Goal: Complete application form: Complete application form

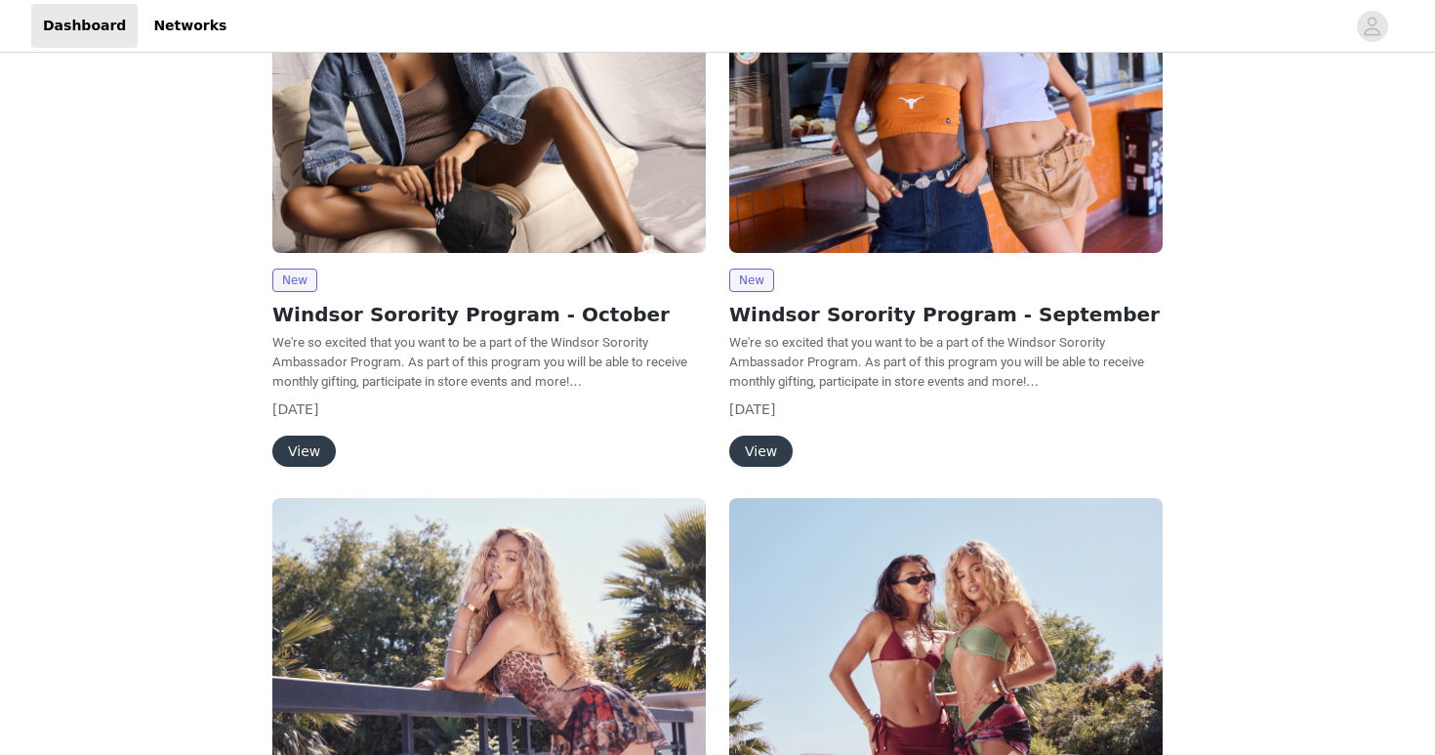
scroll to position [284, 0]
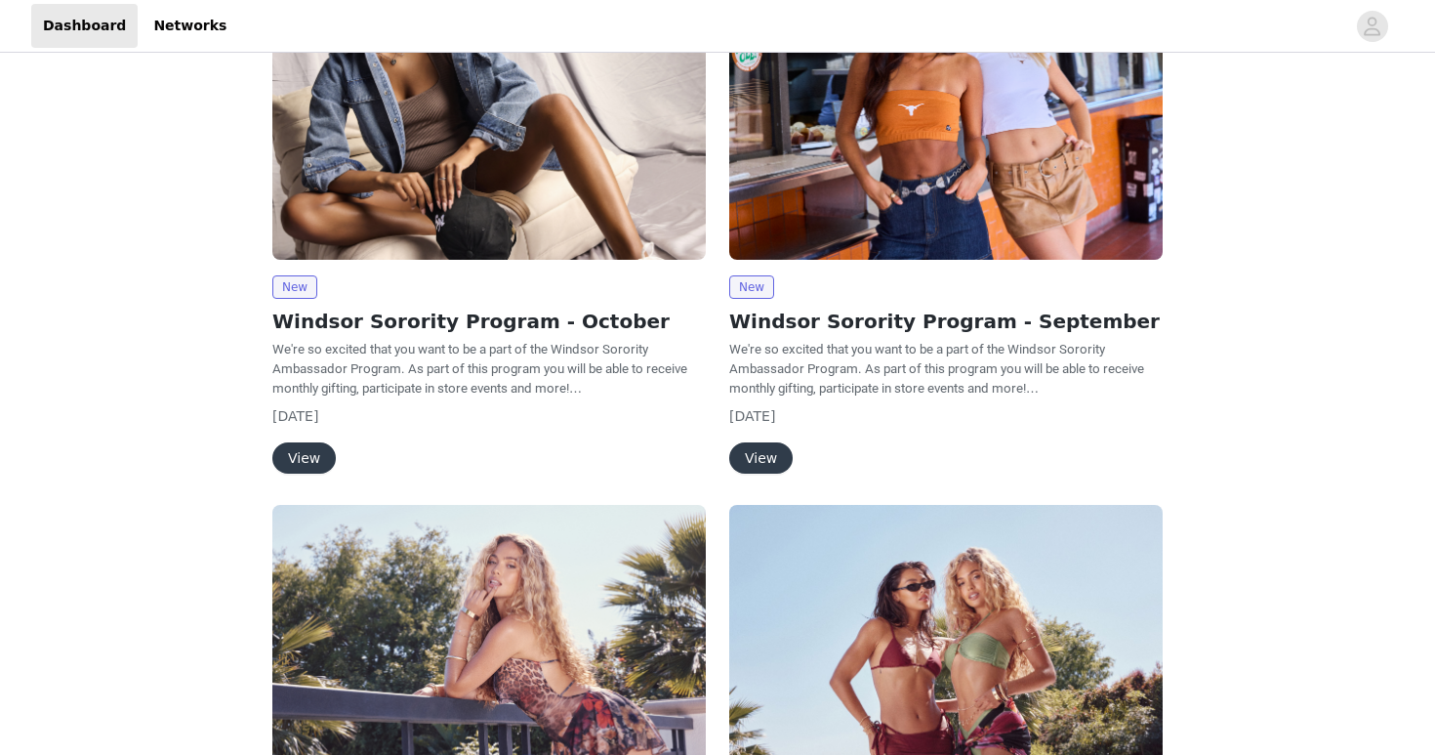
click at [297, 447] on button "View" at bounding box center [303, 457] width 63 height 31
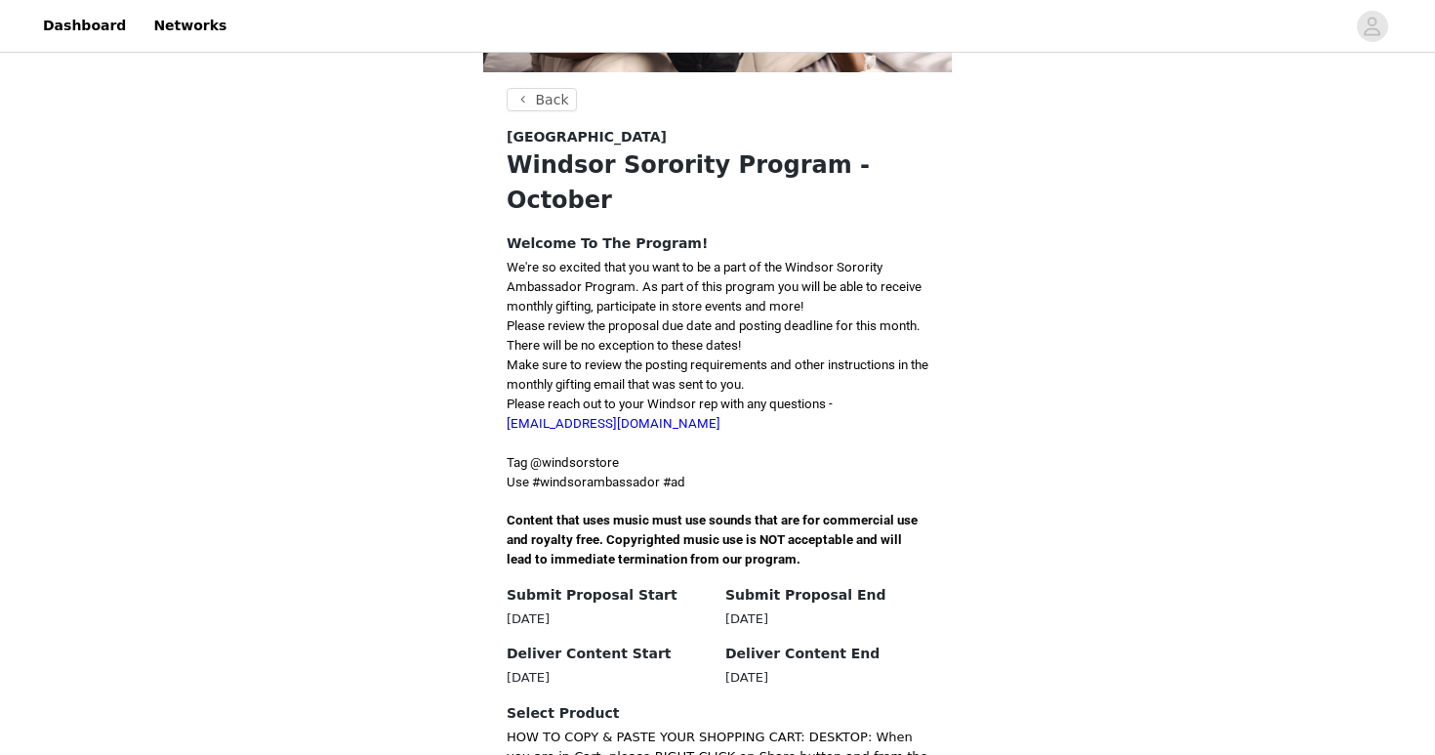
scroll to position [300, 0]
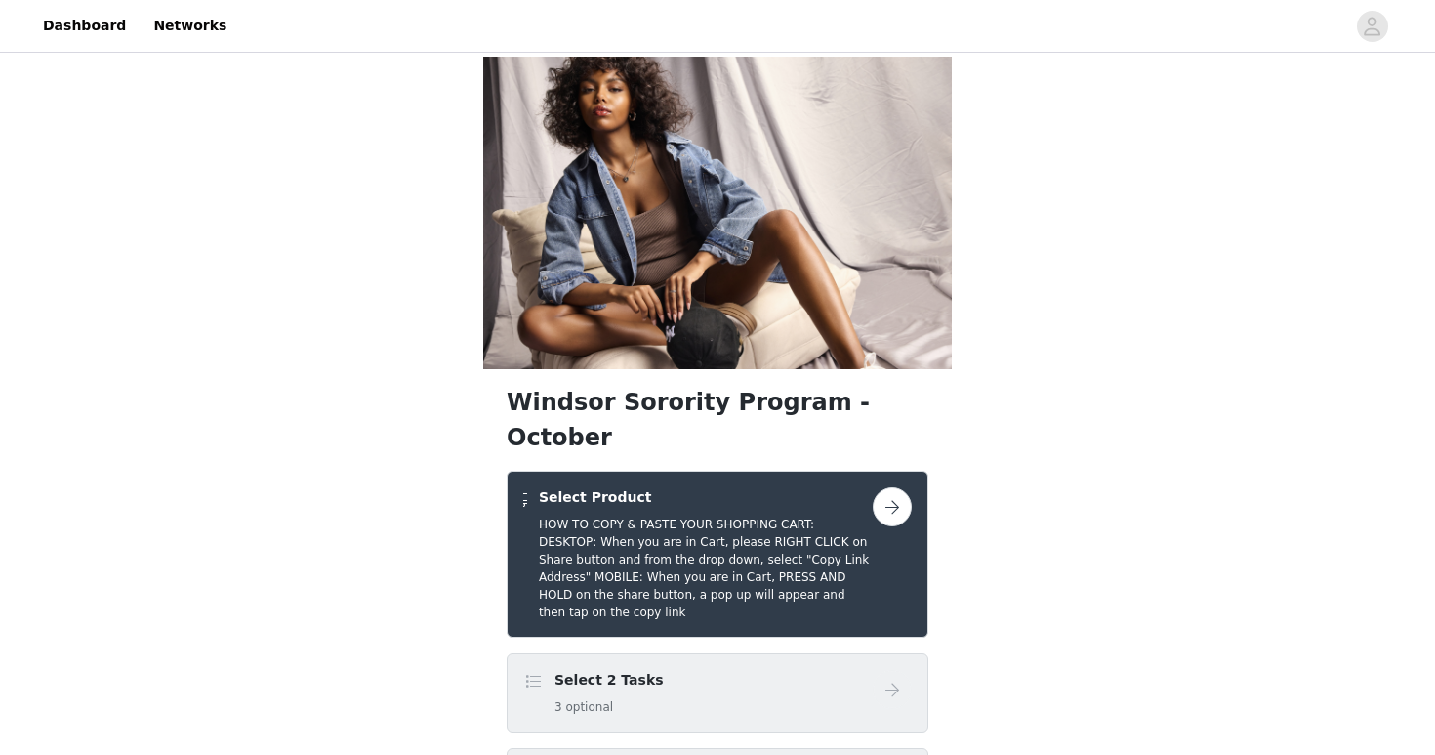
click at [890, 487] on button "button" at bounding box center [892, 506] width 39 height 39
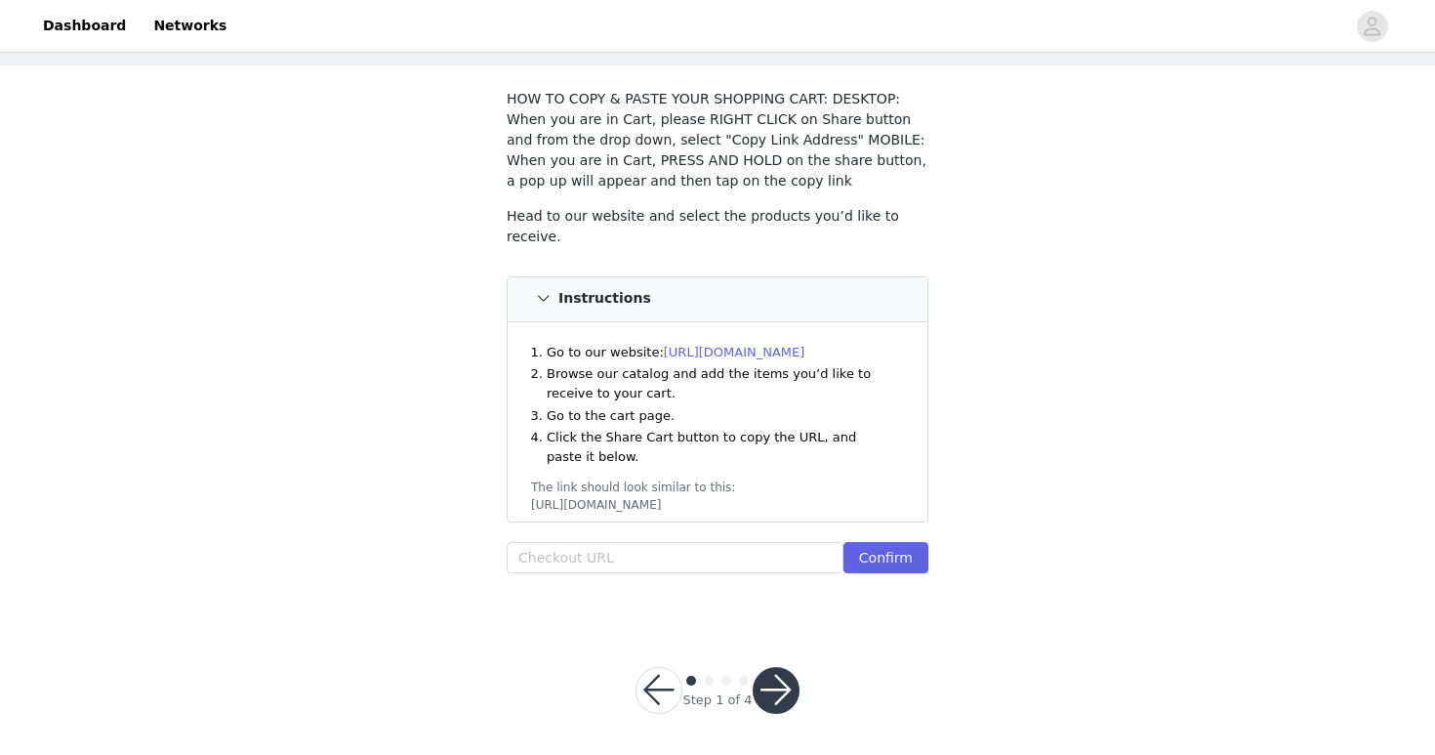
scroll to position [96, 0]
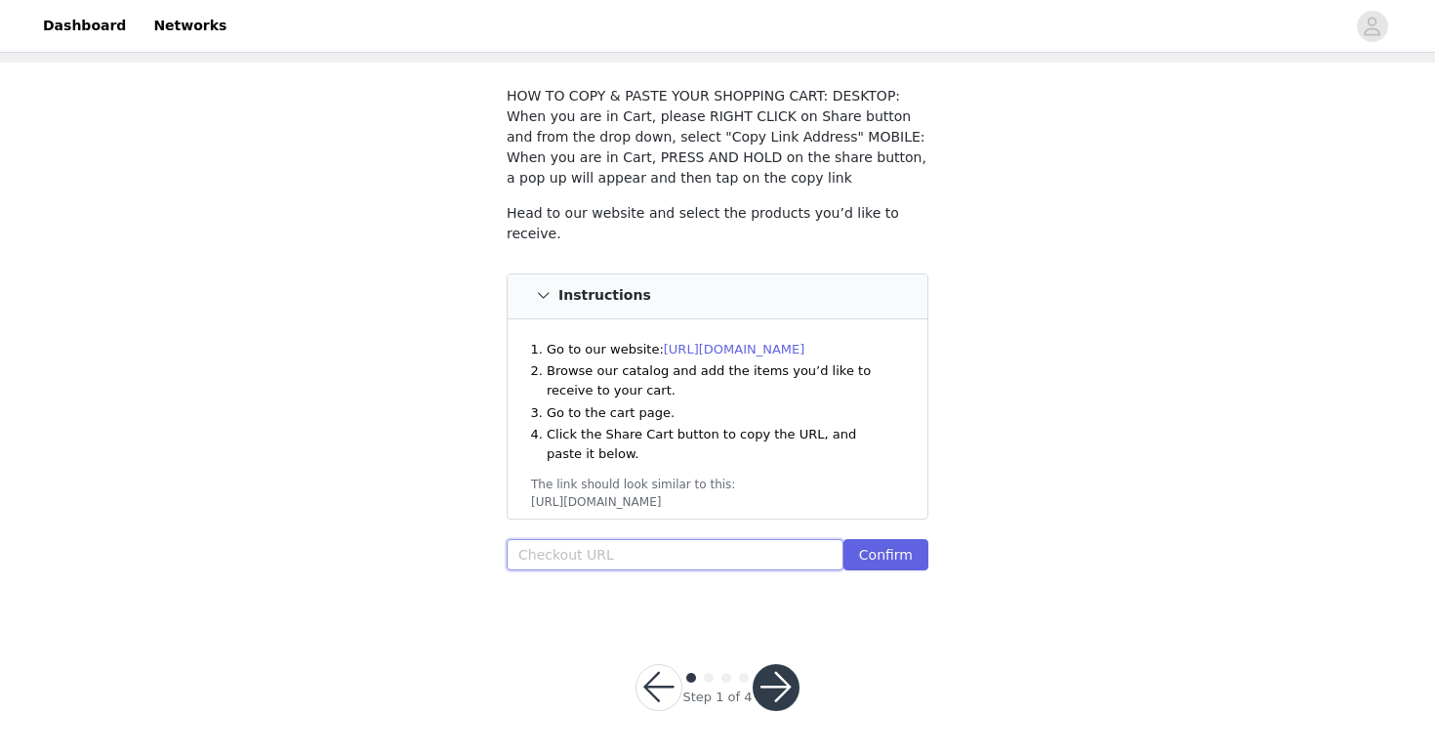
click at [662, 548] on input "text" at bounding box center [675, 554] width 337 height 31
paste input "[URL][DOMAIN_NAME]"
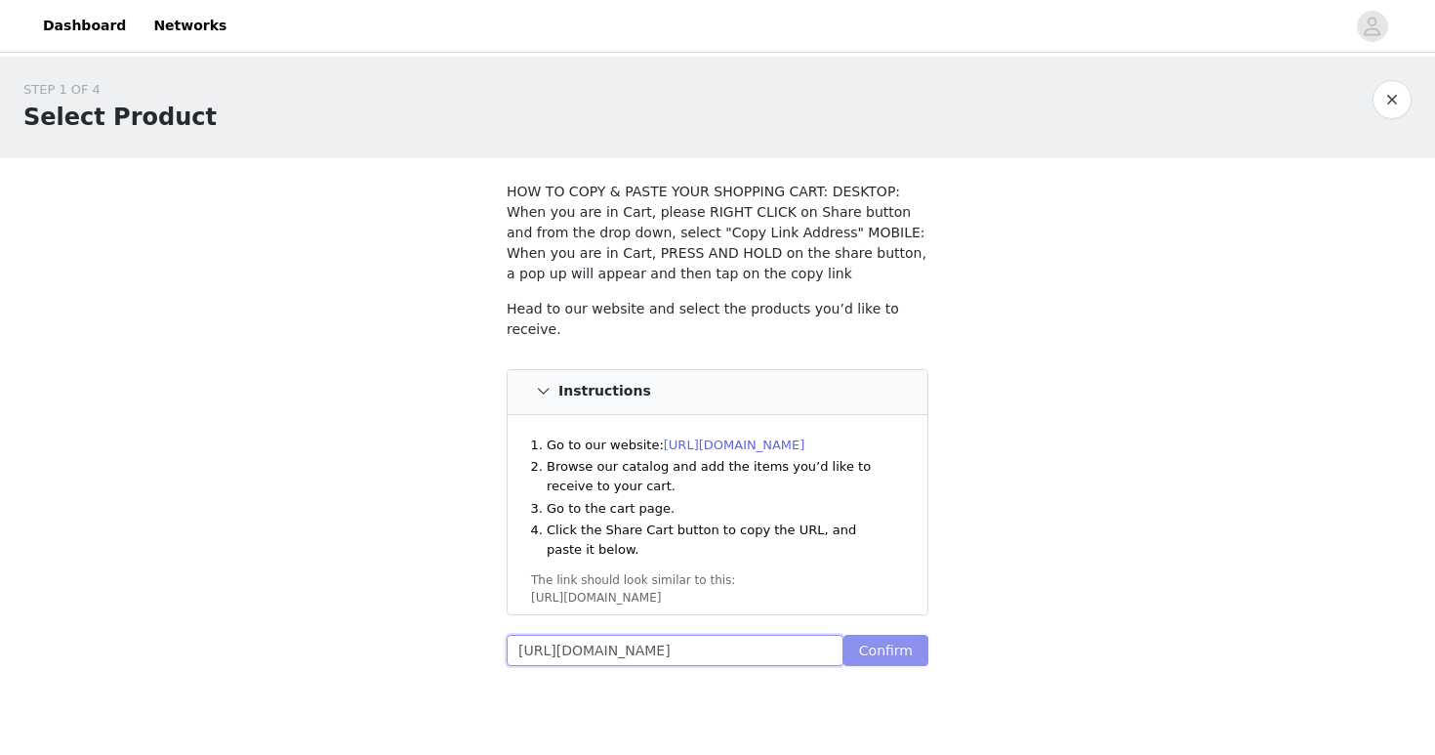
type input "[URL][DOMAIN_NAME]"
click at [876, 640] on button "Confirm" at bounding box center [885, 649] width 85 height 31
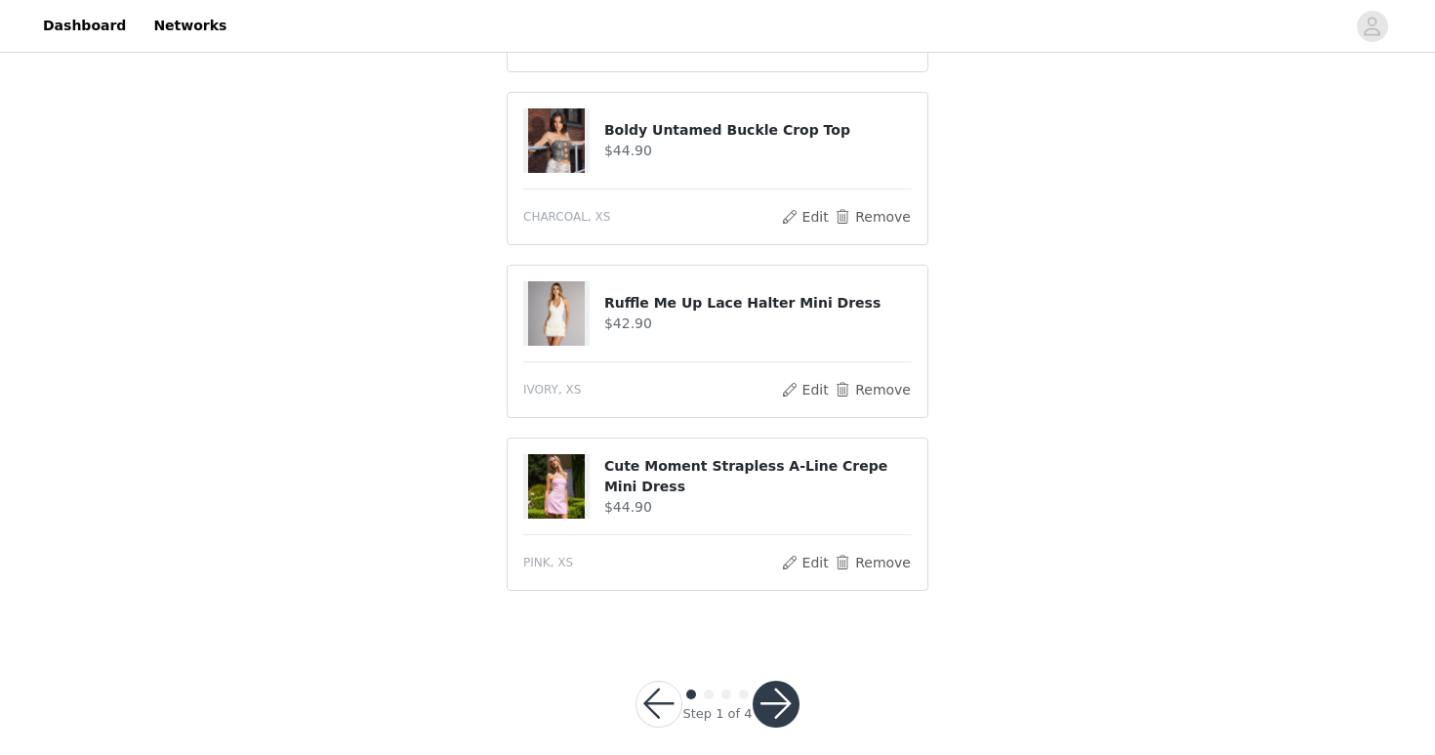
scroll to position [944, 0]
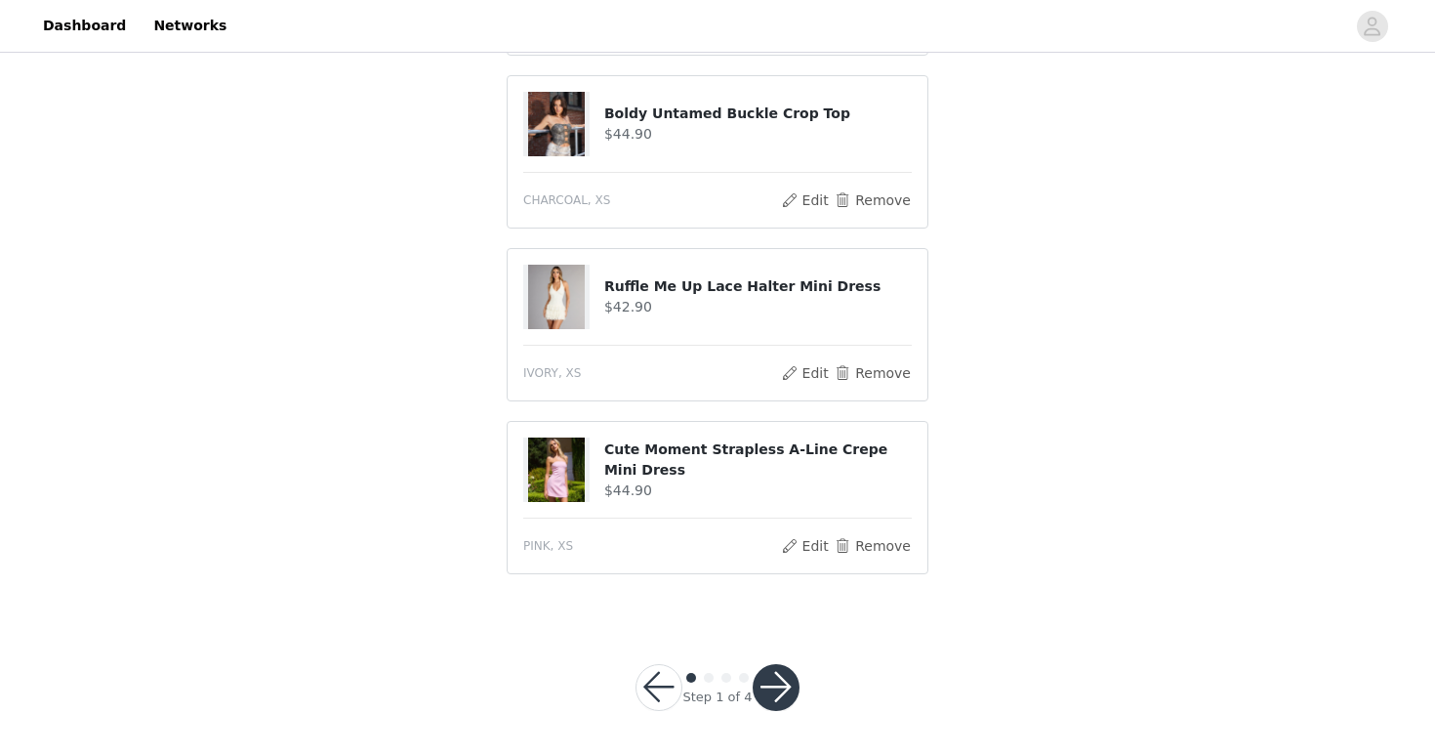
click at [780, 676] on button "button" at bounding box center [776, 687] width 47 height 47
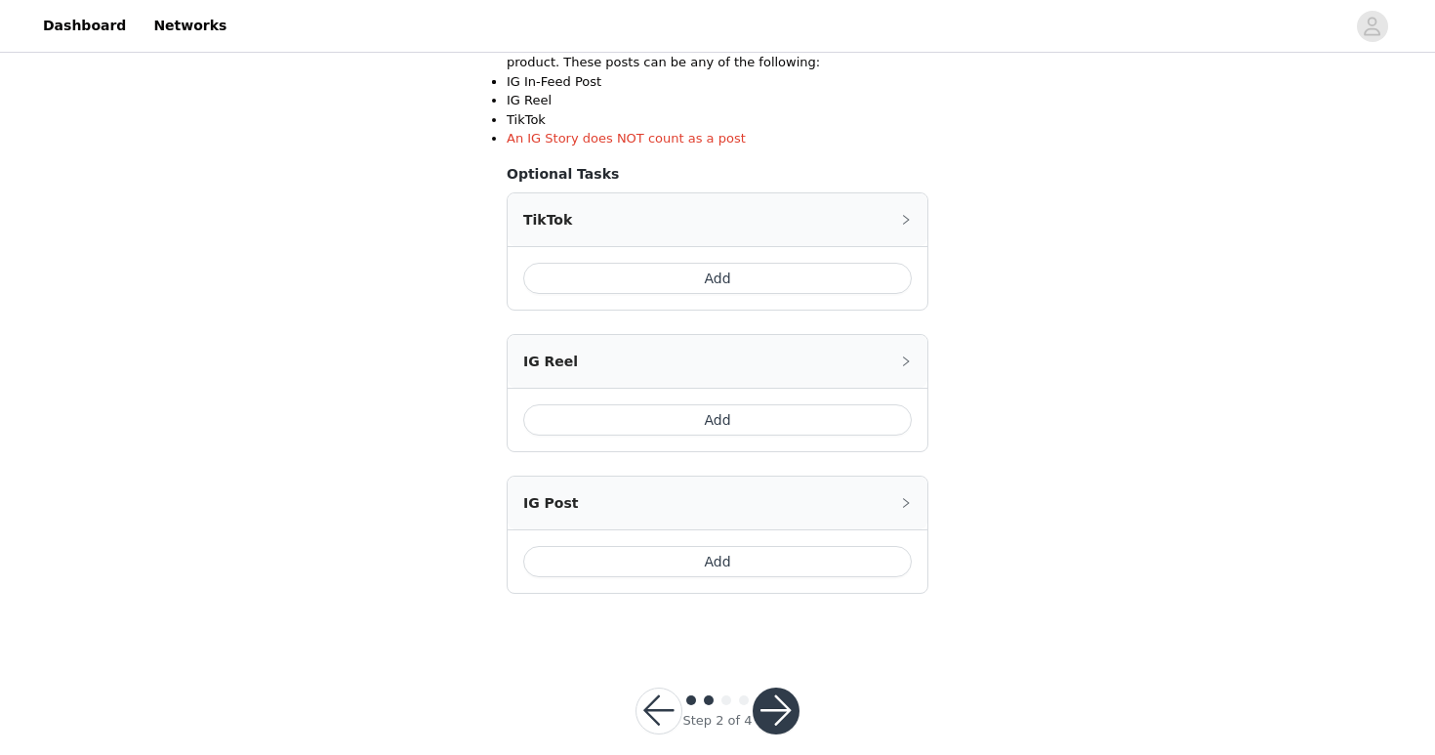
scroll to position [397, 0]
click at [740, 287] on button "Add" at bounding box center [717, 280] width 388 height 31
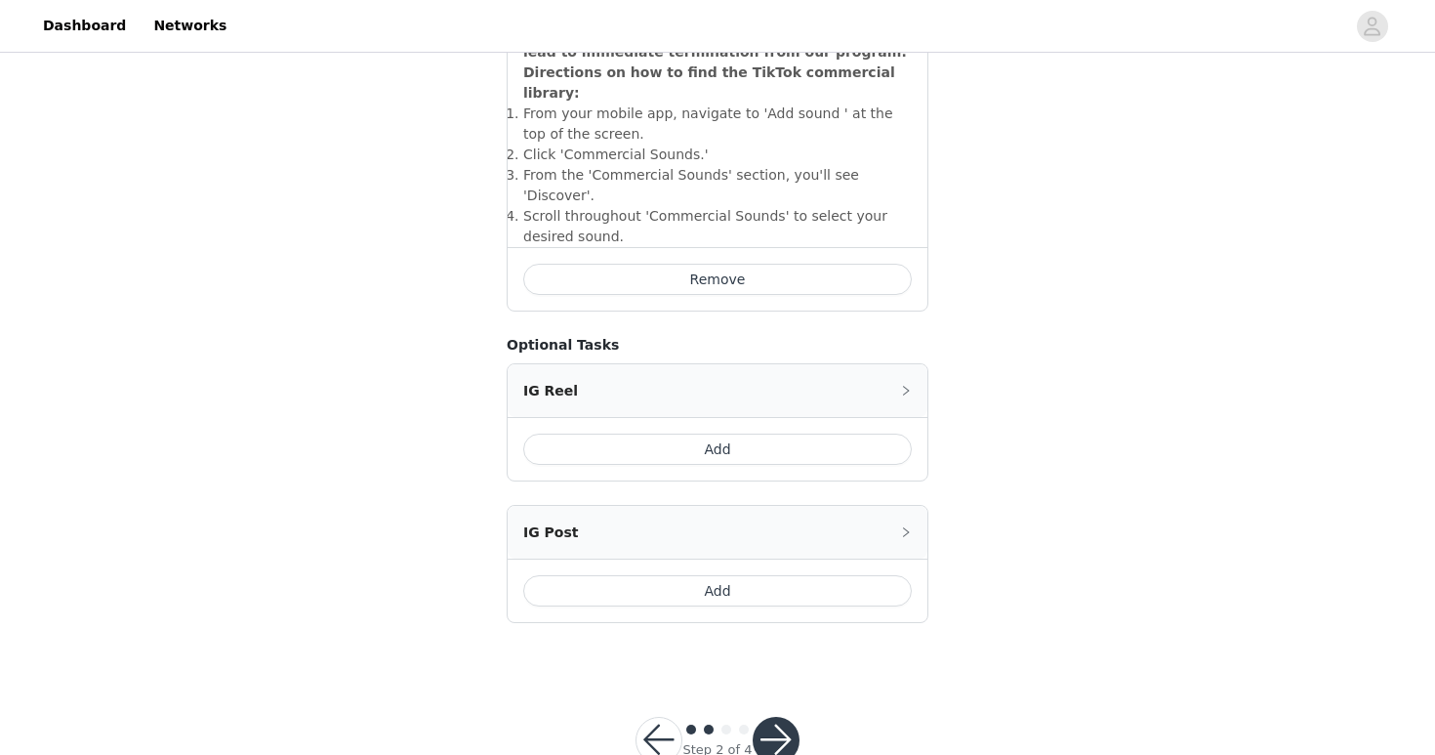
scroll to position [752, 0]
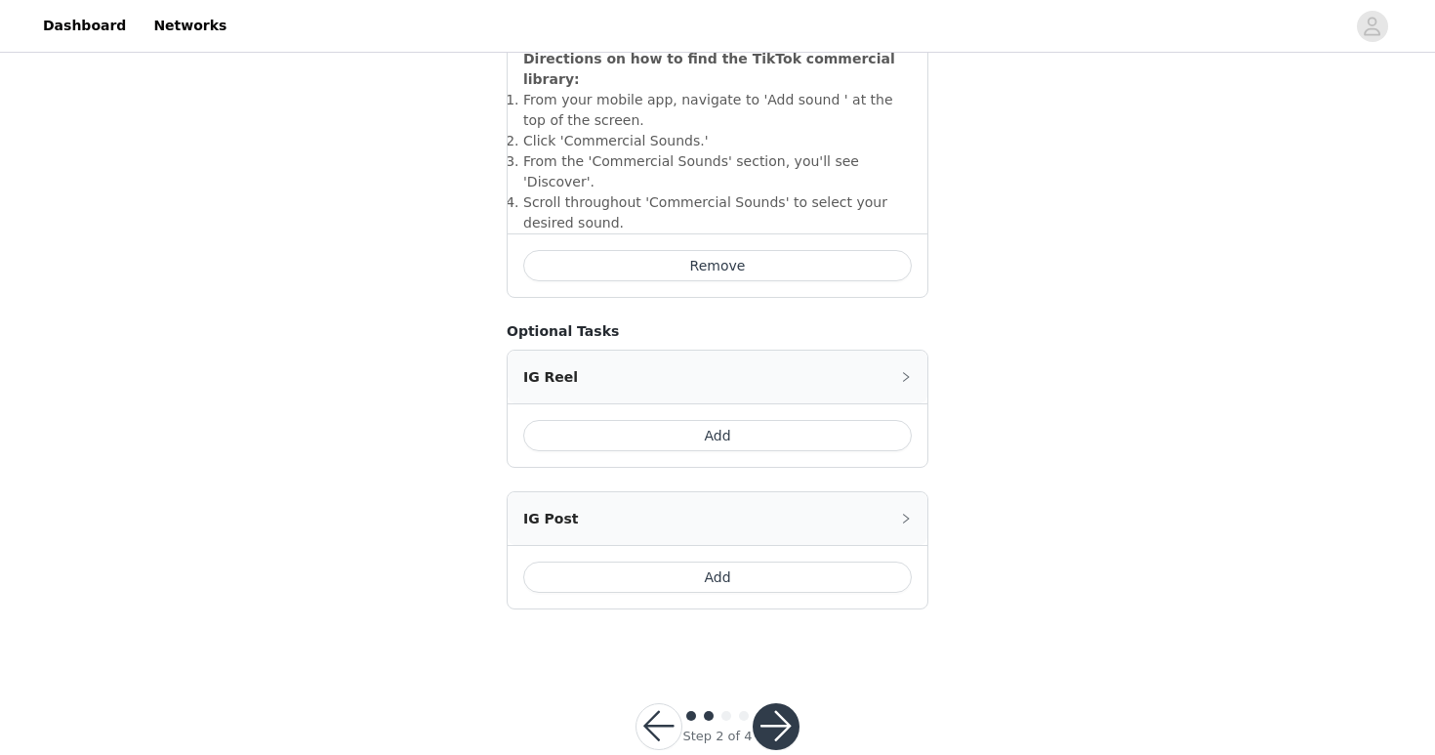
click at [713, 561] on button "Add" at bounding box center [717, 576] width 388 height 31
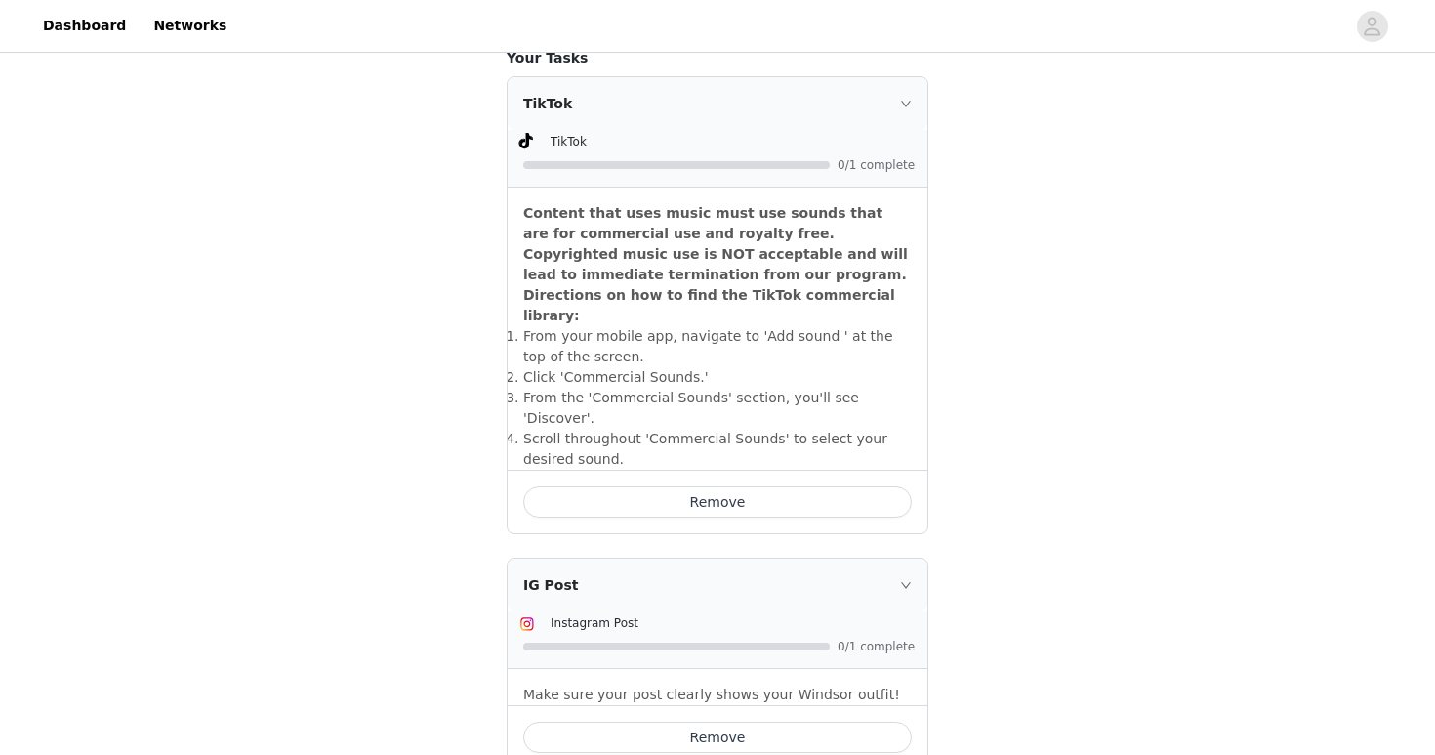
scroll to position [845, 0]
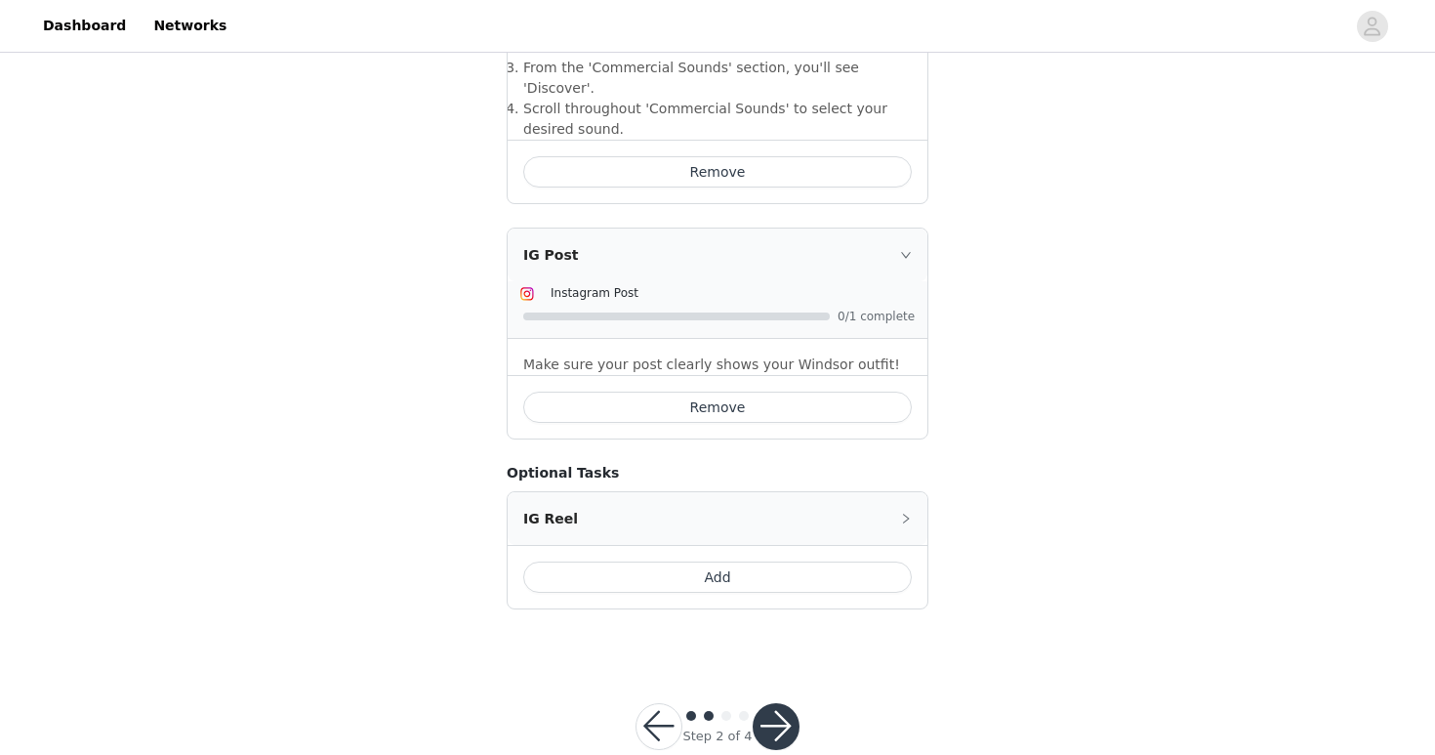
click at [779, 703] on button "button" at bounding box center [776, 726] width 47 height 47
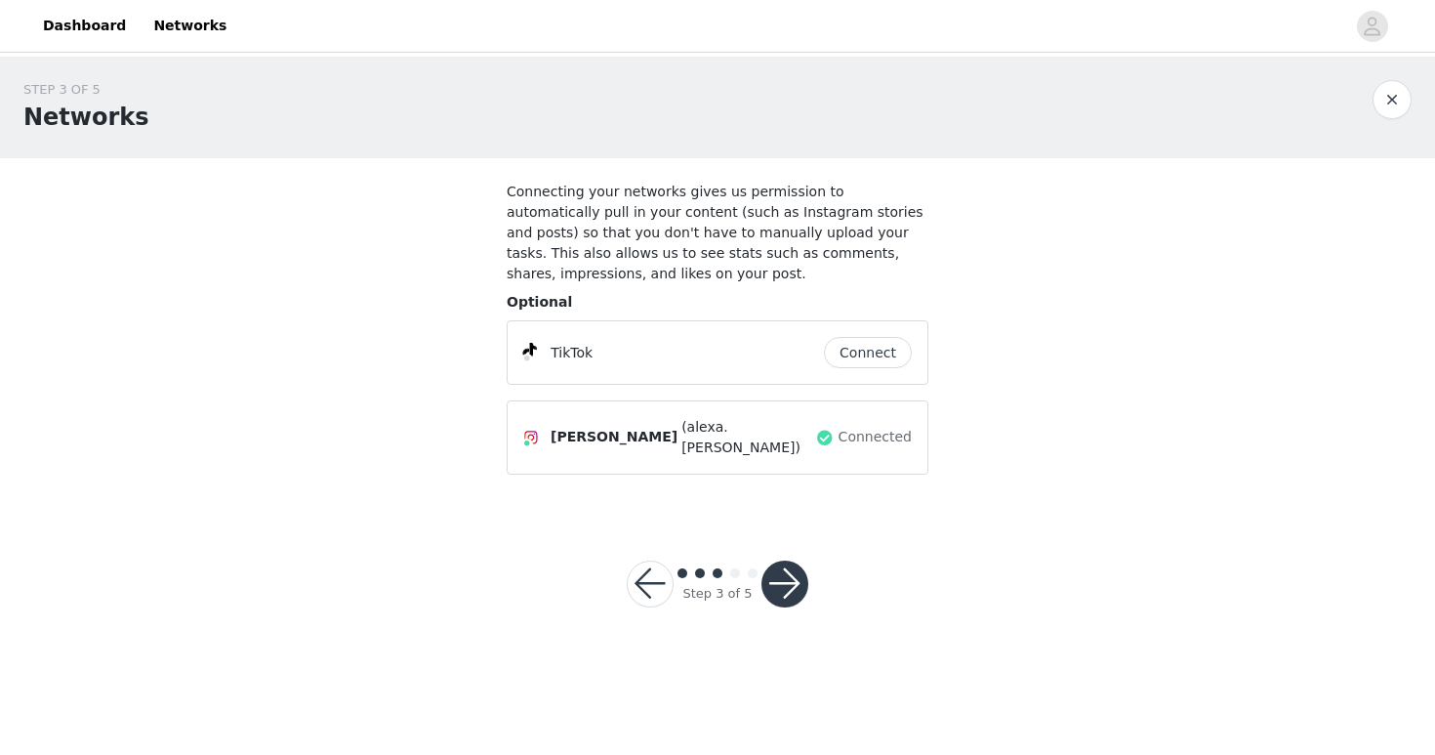
click at [897, 349] on button "Connect" at bounding box center [868, 352] width 88 height 31
click at [871, 353] on button "Connect" at bounding box center [868, 352] width 88 height 31
click at [794, 578] on button "button" at bounding box center [784, 583] width 47 height 47
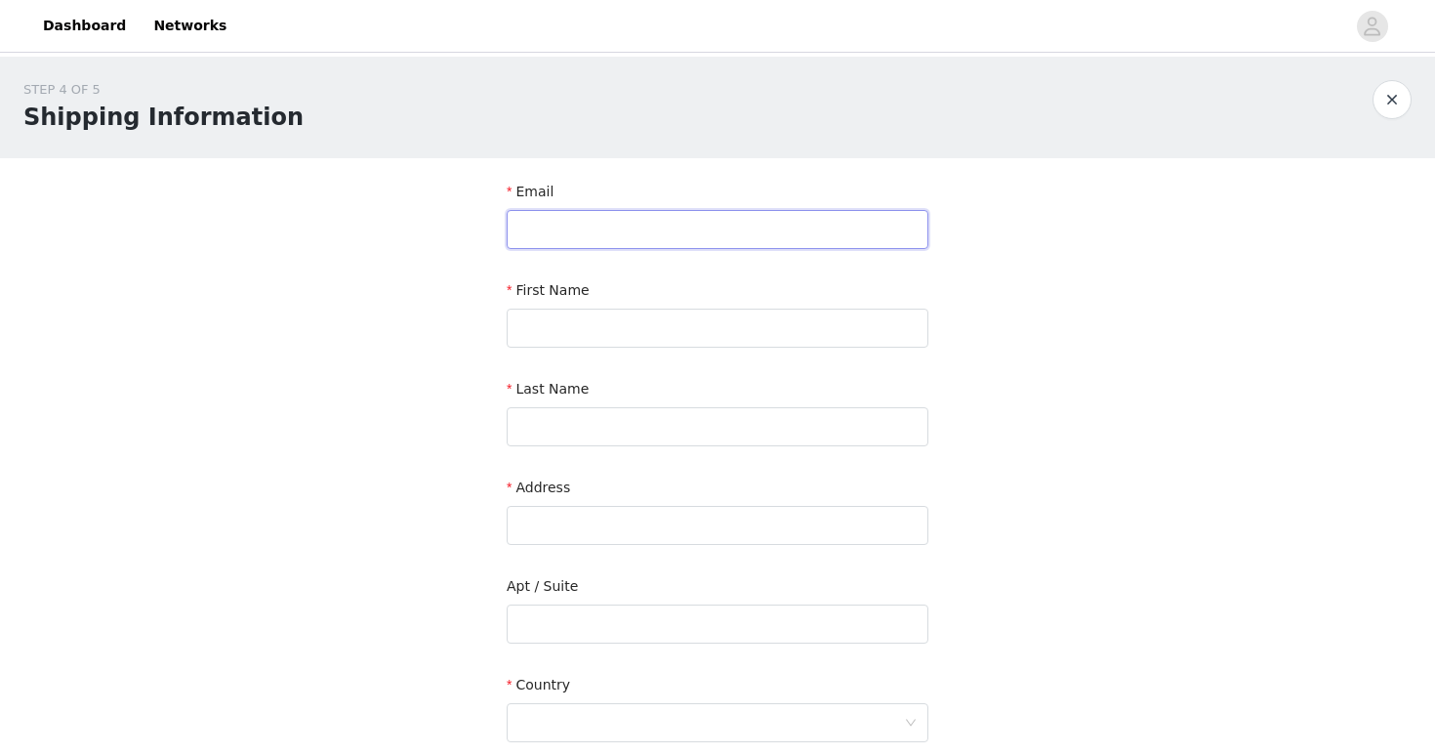
click at [698, 234] on input "text" at bounding box center [718, 229] width 422 height 39
type input "[EMAIL_ADDRESS][PERSON_NAME][DOMAIN_NAME]"
click at [688, 311] on input "text" at bounding box center [718, 327] width 422 height 39
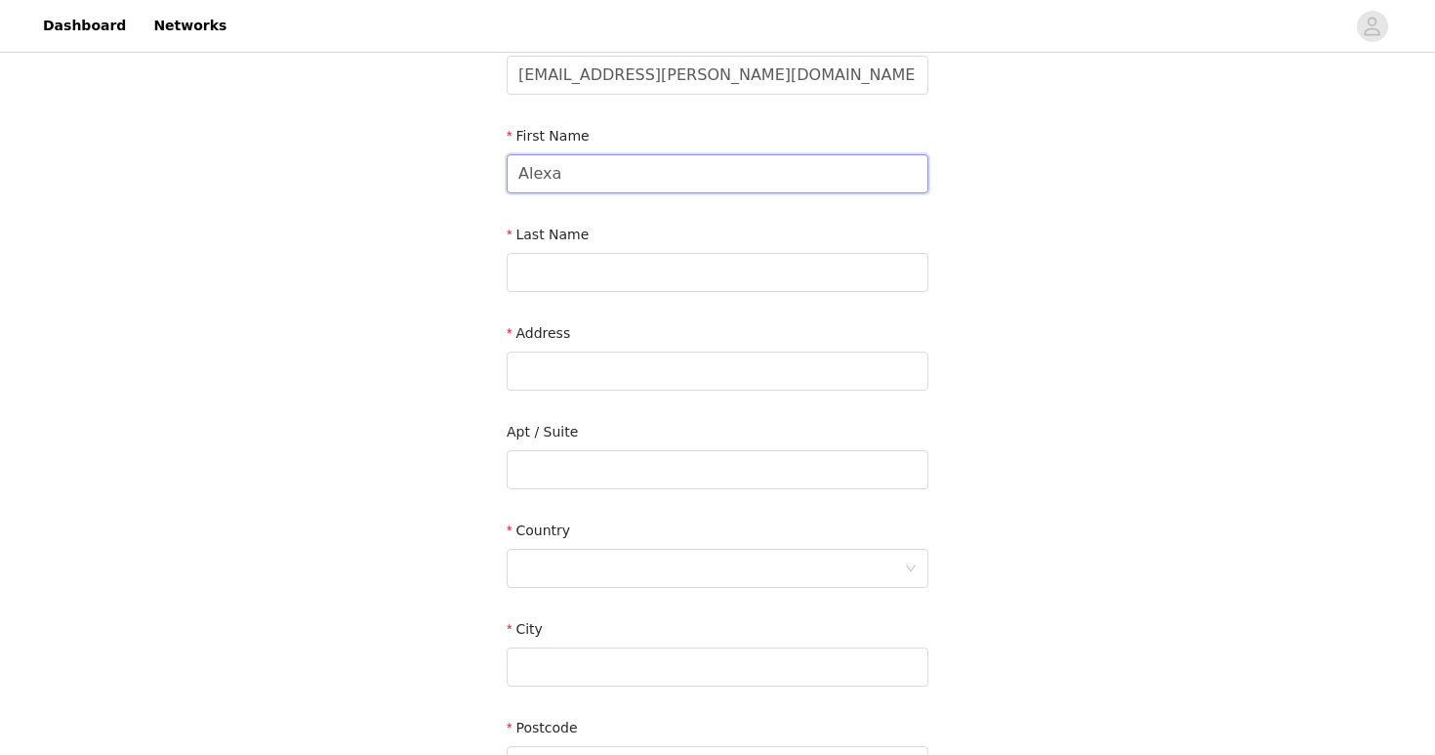
scroll to position [156, 0]
type input "Alexa"
click at [676, 270] on input "text" at bounding box center [718, 270] width 422 height 39
type input "[PERSON_NAME]"
click at [658, 349] on input "text" at bounding box center [718, 368] width 422 height 39
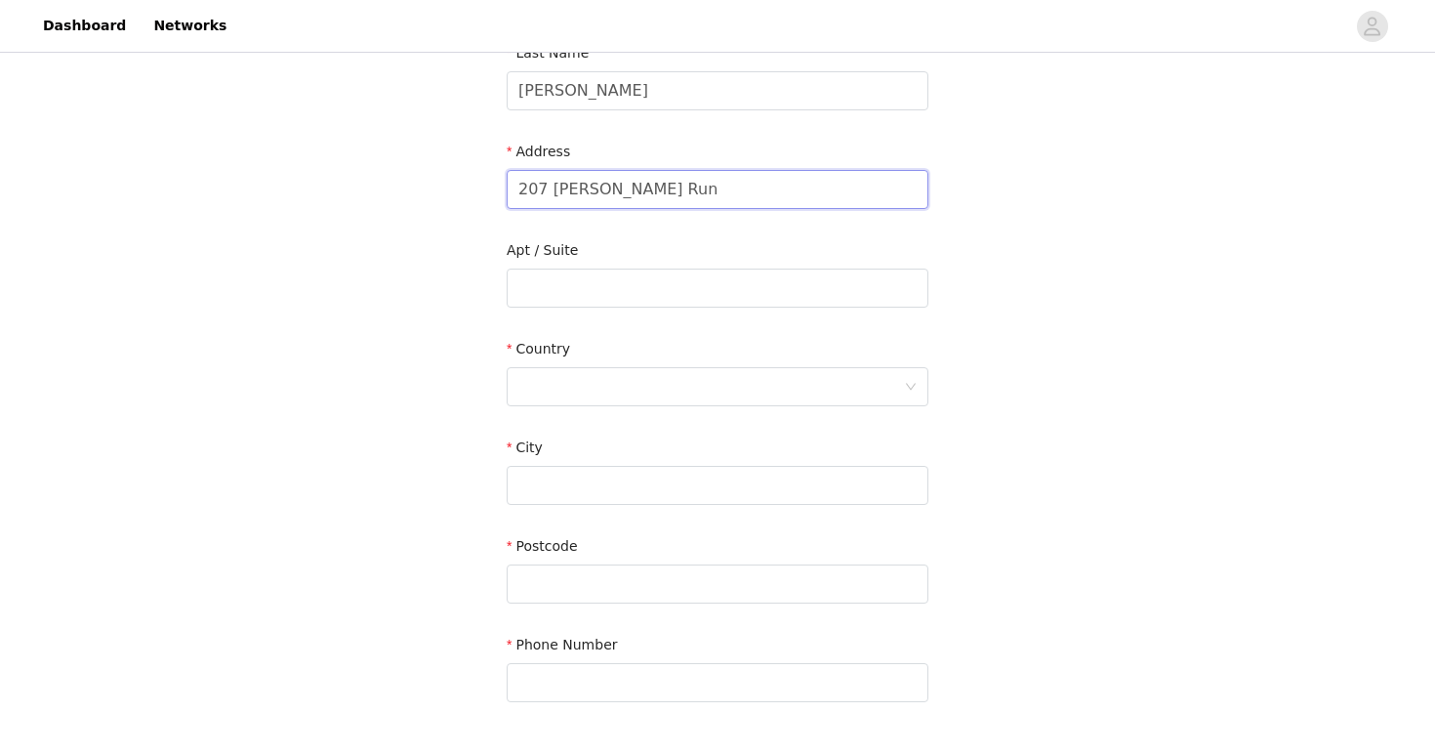
scroll to position [338, 0]
type input "207 [PERSON_NAME] Run"
click at [634, 380] on div at bounding box center [711, 384] width 386 height 37
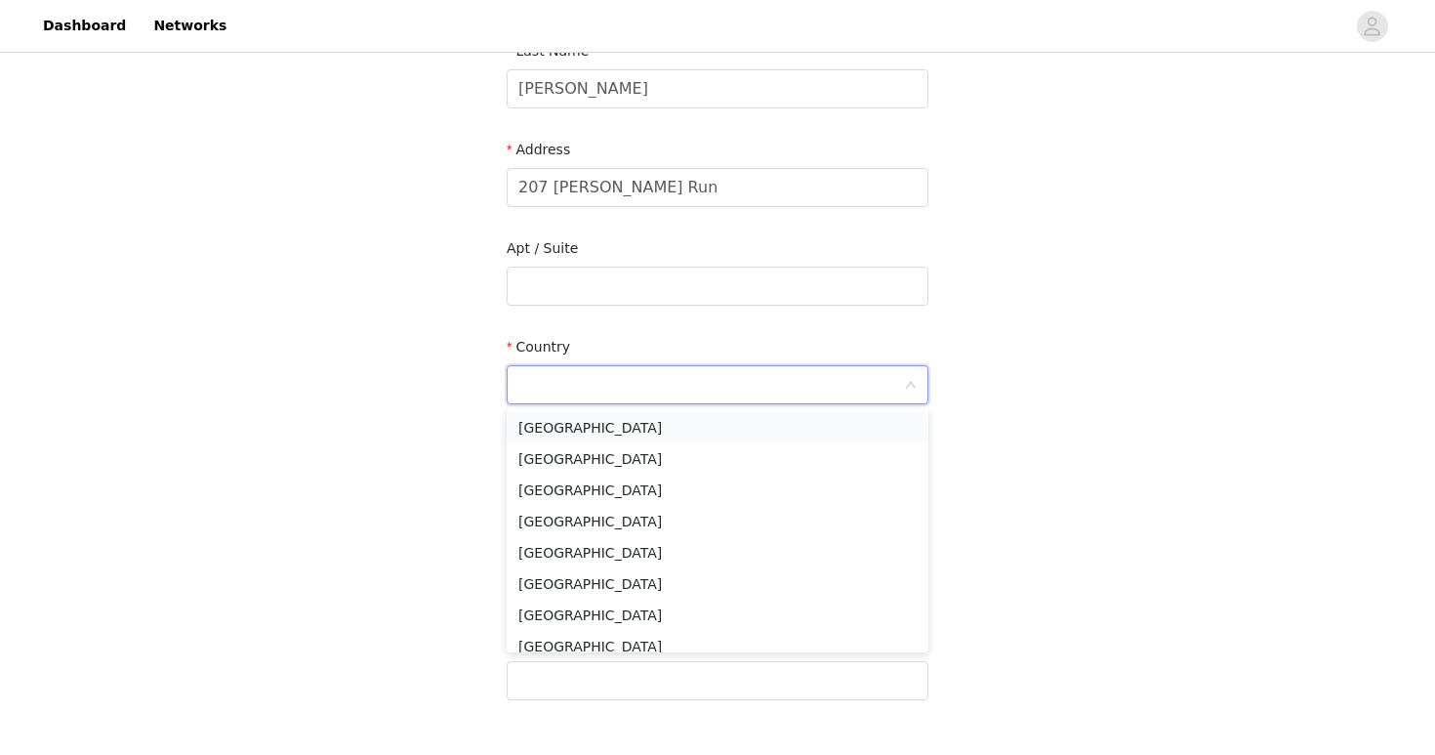
click at [624, 428] on li "[GEOGRAPHIC_DATA]" at bounding box center [718, 427] width 422 height 31
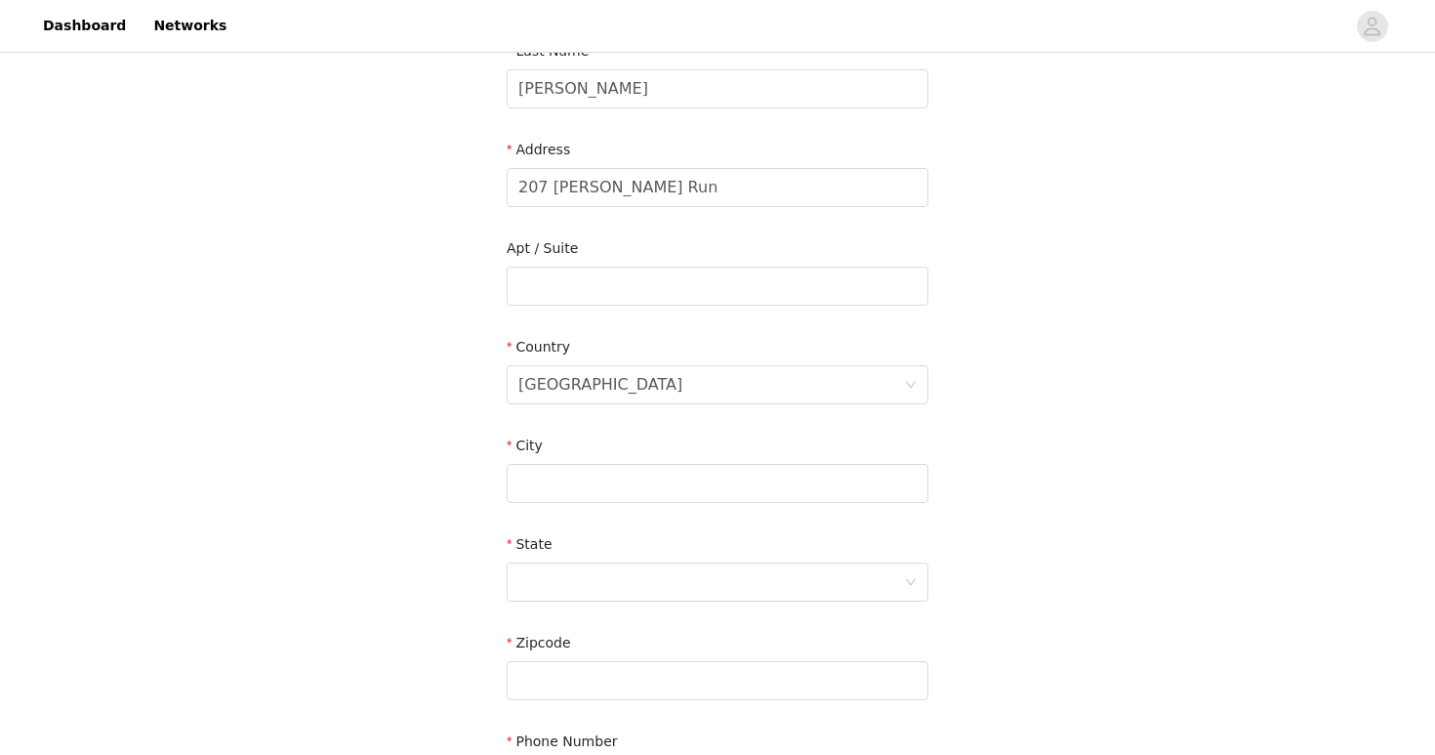
click at [626, 505] on div "City" at bounding box center [718, 472] width 422 height 75
click at [617, 486] on input "text" at bounding box center [718, 483] width 422 height 39
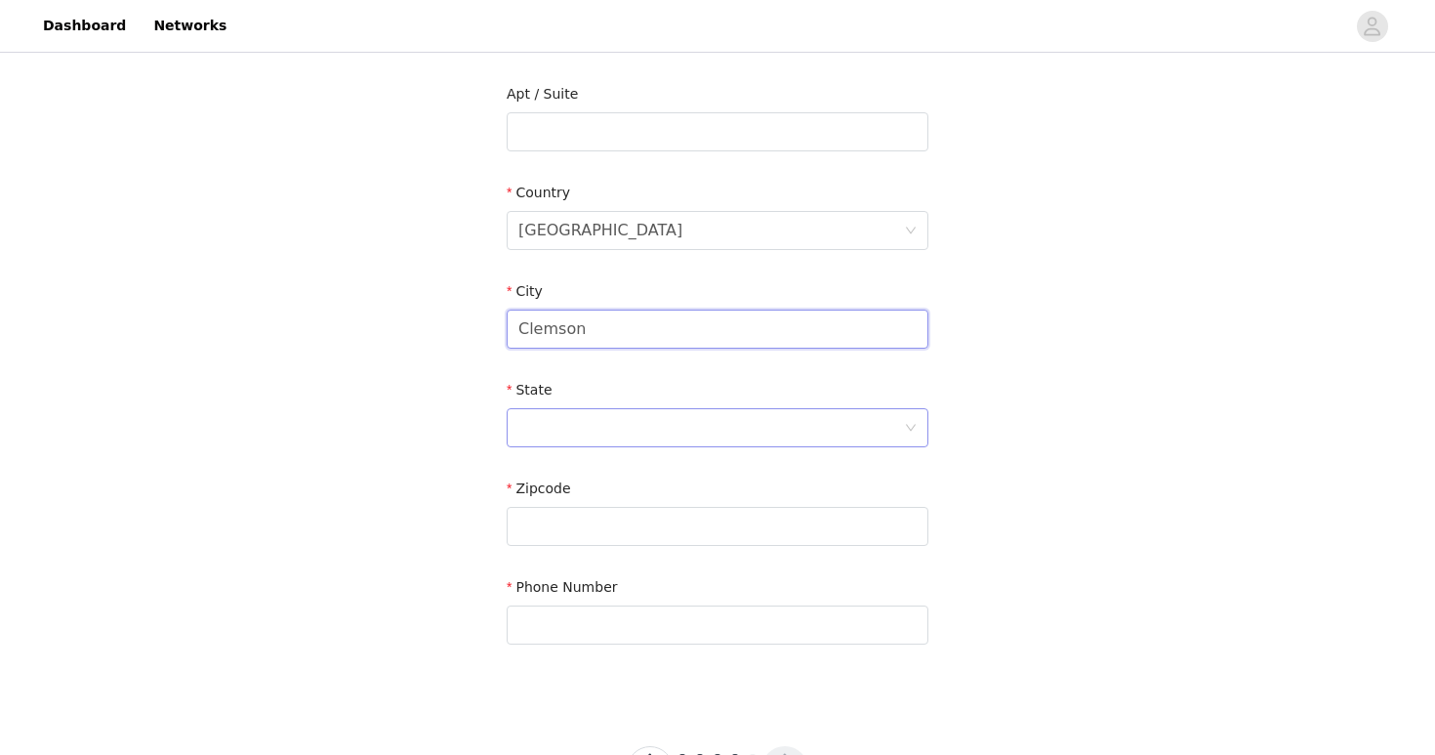
type input "Clemson"
click at [589, 422] on div at bounding box center [711, 427] width 386 height 37
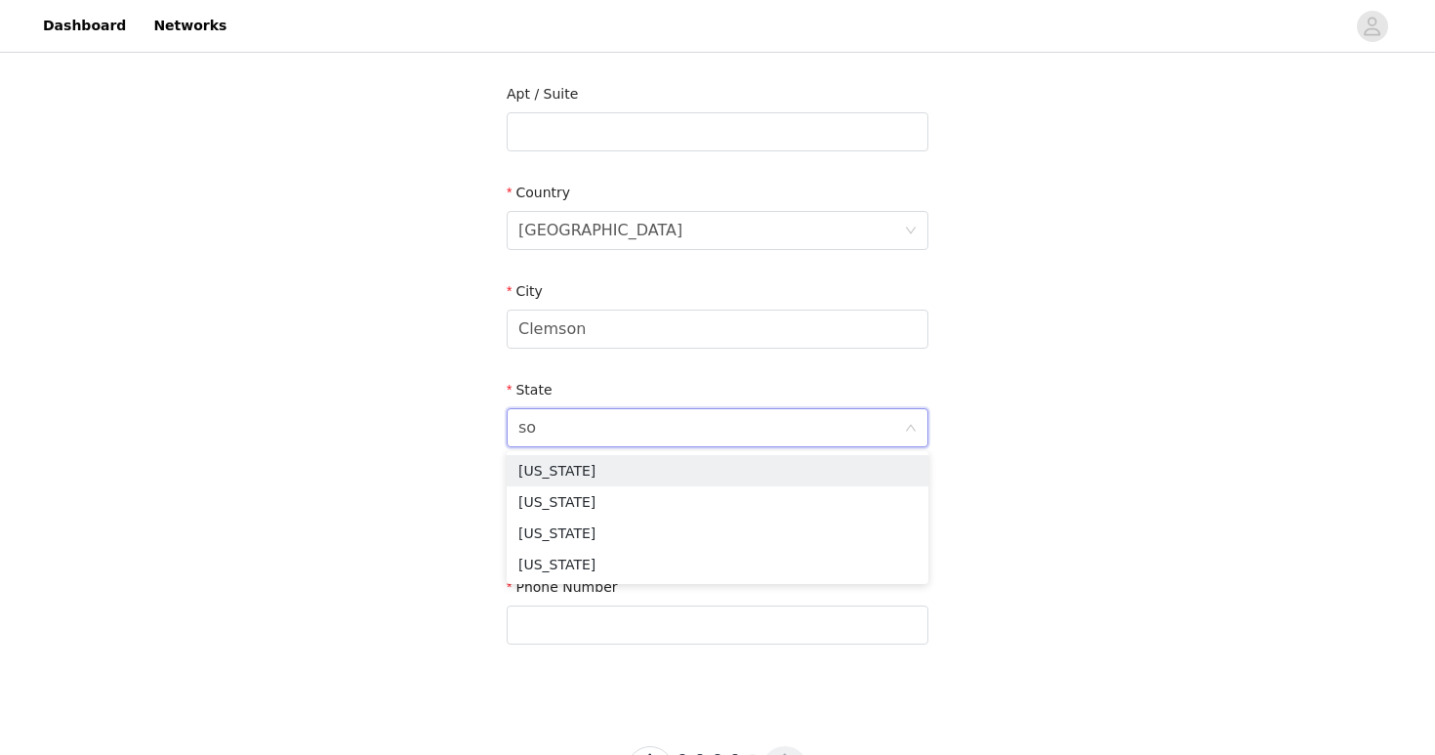
type input "sou"
click at [601, 504] on li "[US_STATE]" at bounding box center [718, 501] width 422 height 31
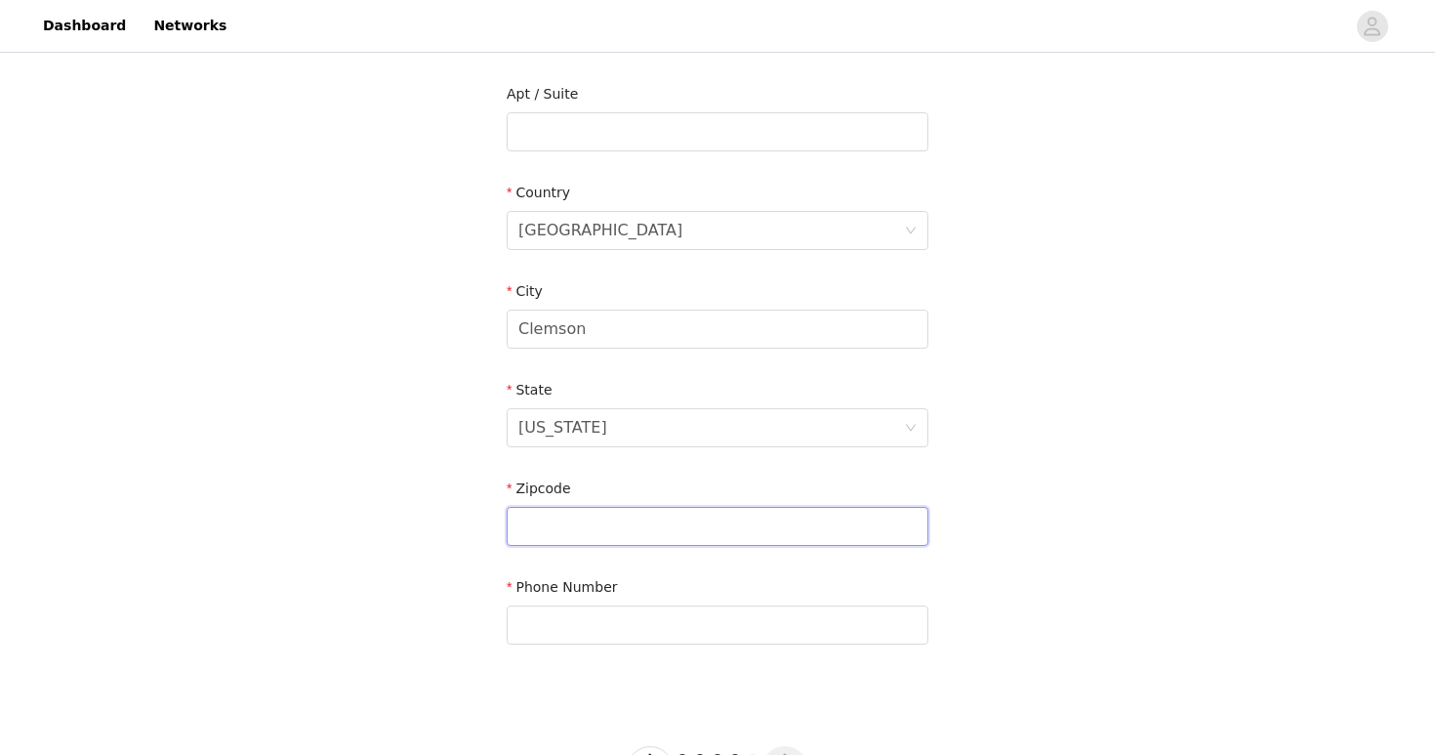
click at [609, 525] on input "text" at bounding box center [718, 526] width 422 height 39
type input "29631"
click at [631, 629] on input "text" at bounding box center [718, 624] width 422 height 39
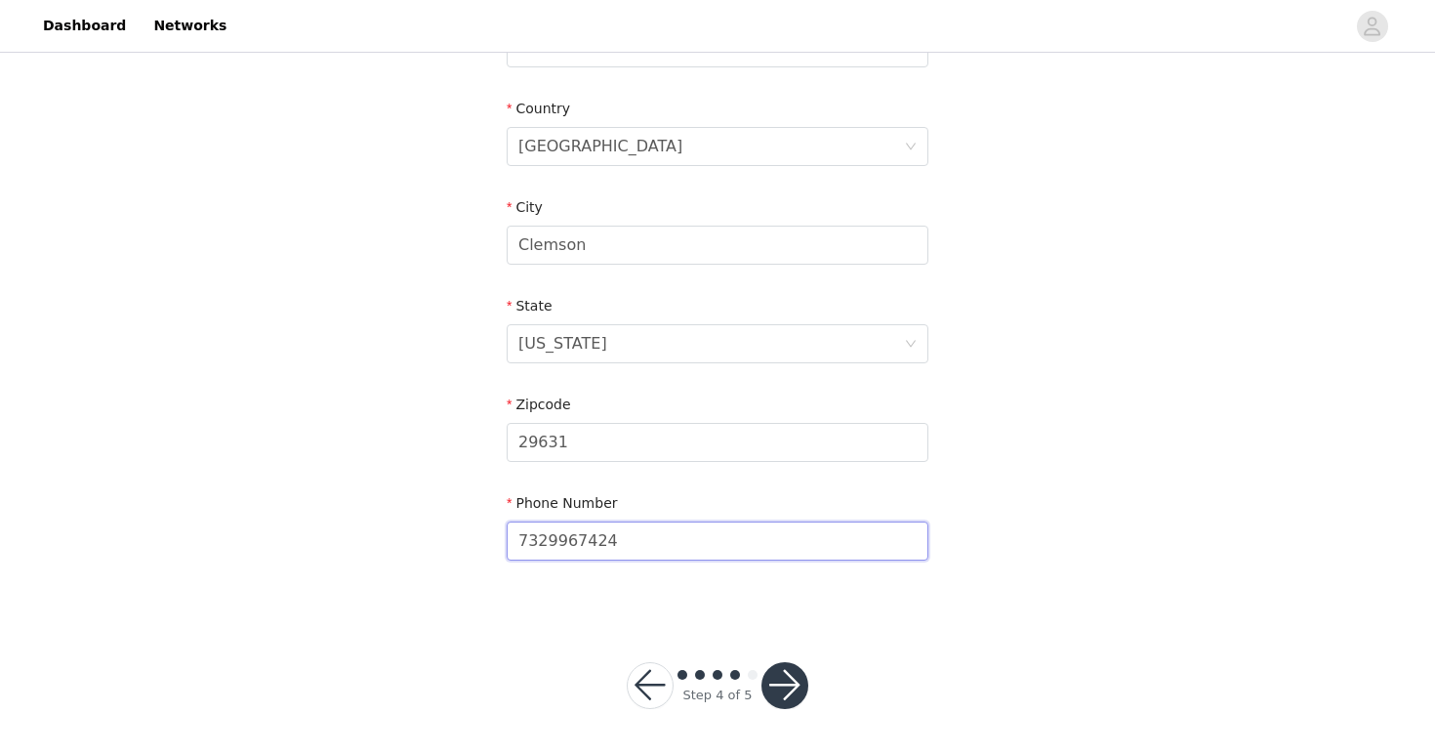
type input "7329967424"
click at [782, 688] on button "button" at bounding box center [784, 685] width 47 height 47
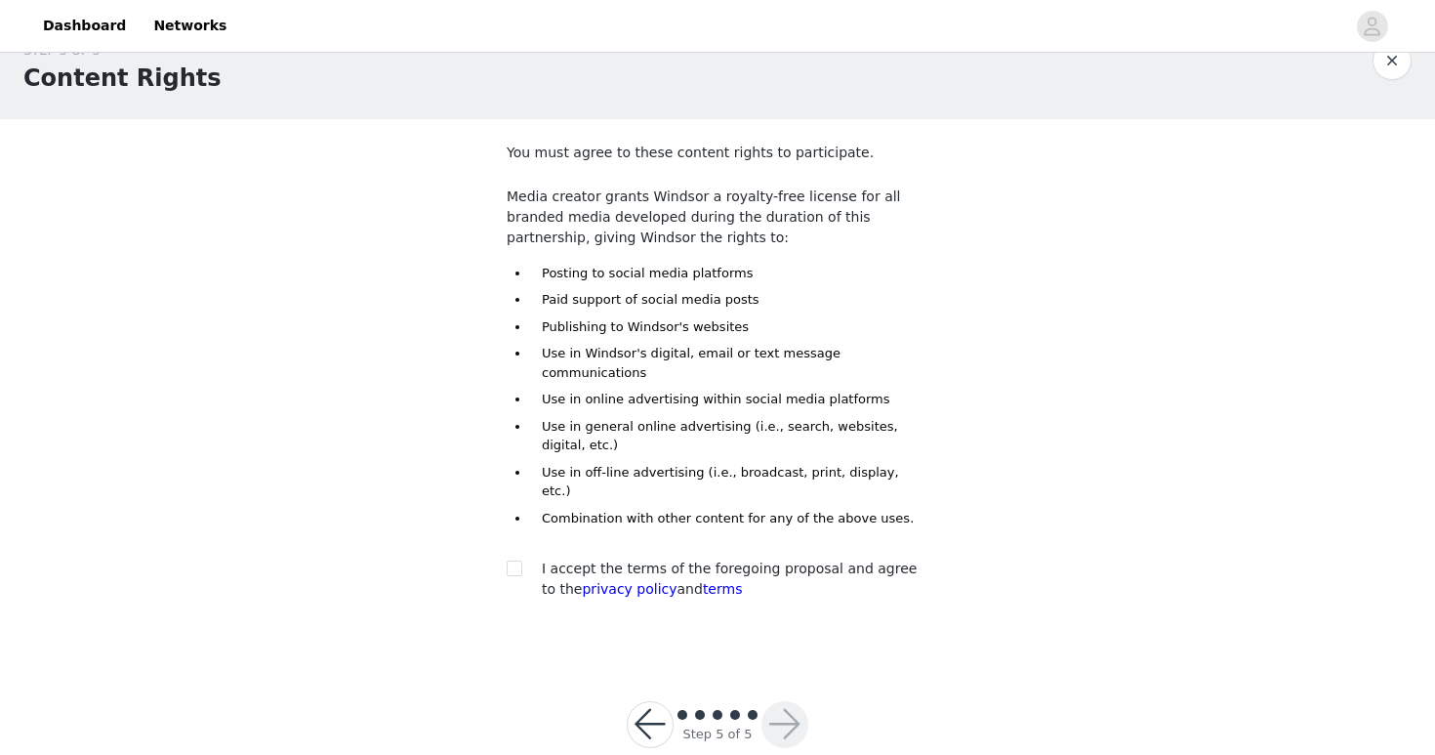
scroll to position [41, 0]
click at [510, 558] on input "checkbox" at bounding box center [514, 565] width 14 height 14
checkbox input "true"
click at [783, 699] on button "button" at bounding box center [784, 722] width 47 height 47
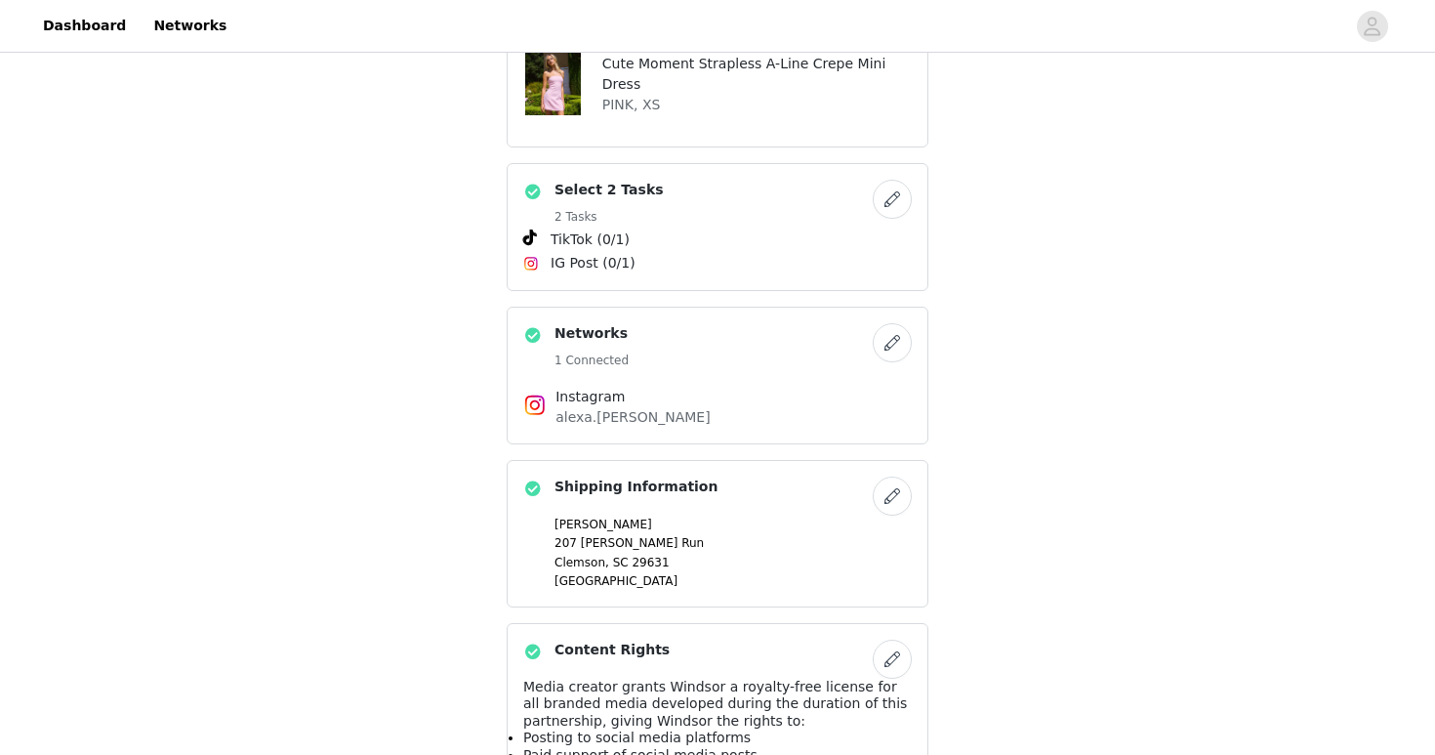
scroll to position [867, 0]
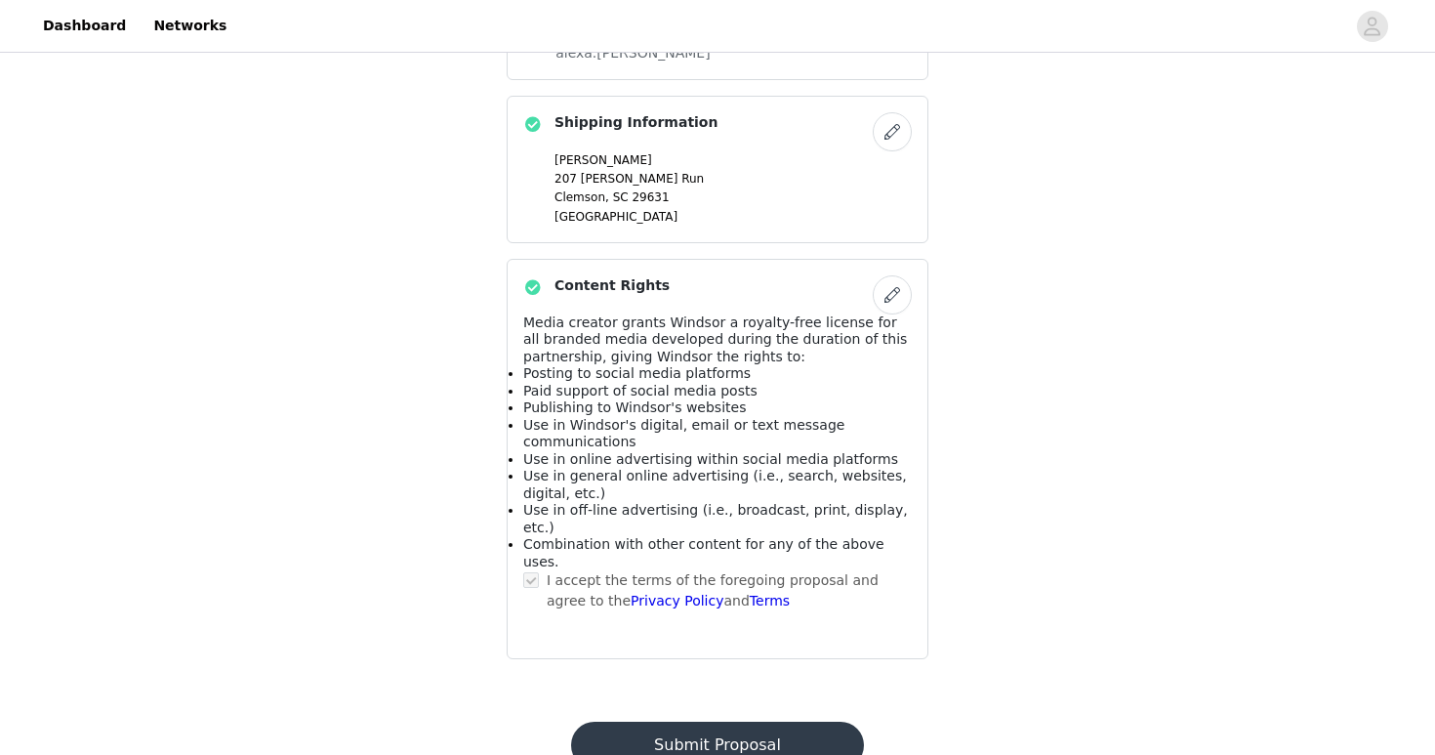
scroll to position [0, 0]
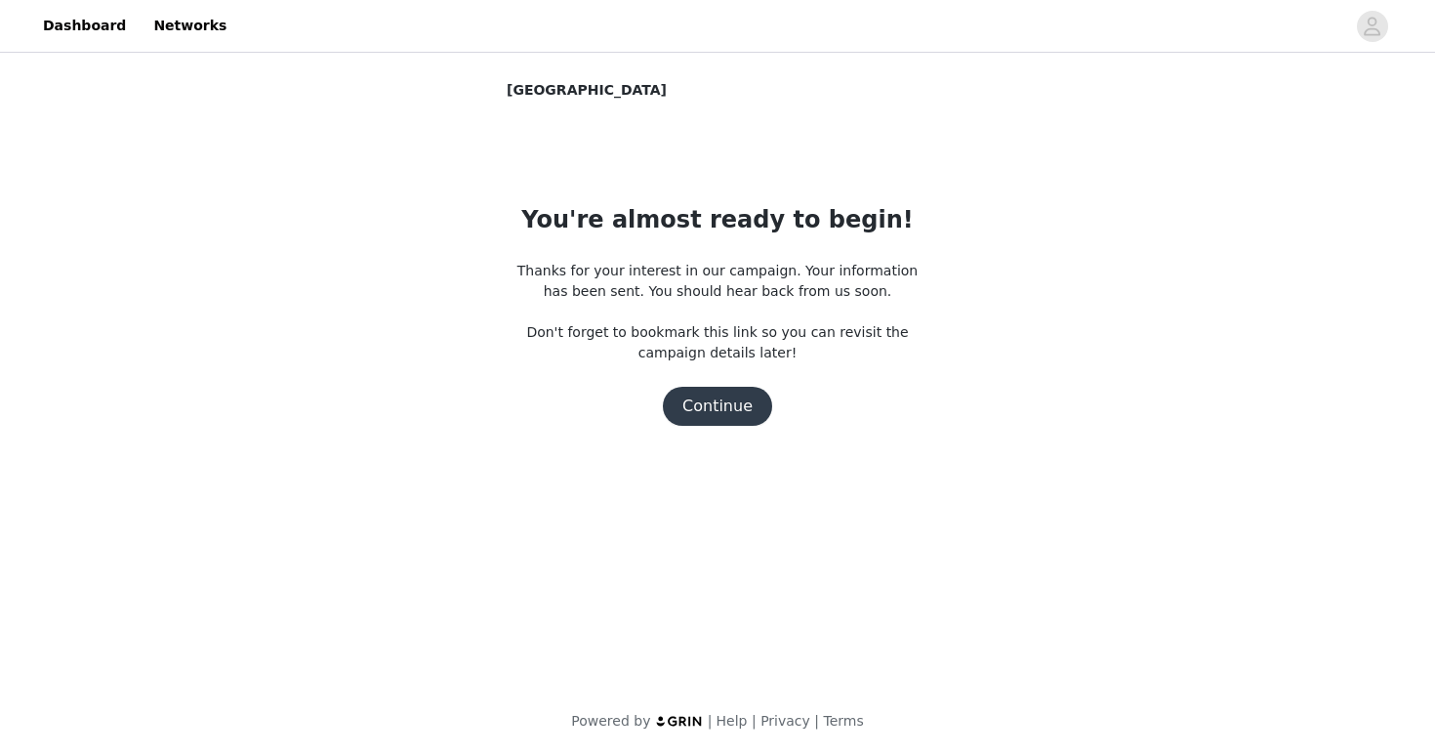
click at [744, 414] on button "Continue" at bounding box center [717, 406] width 109 height 39
